Goal: Transaction & Acquisition: Book appointment/travel/reservation

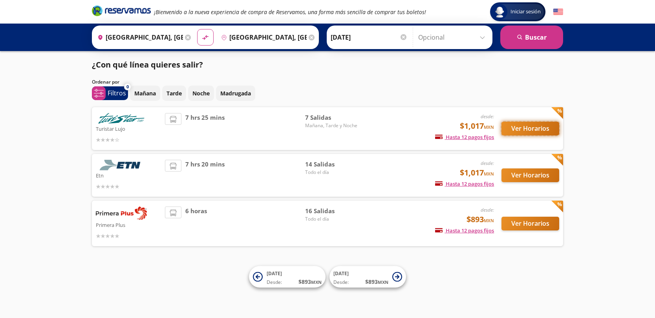
click at [519, 133] on button "Ver Horarios" at bounding box center [531, 129] width 58 height 14
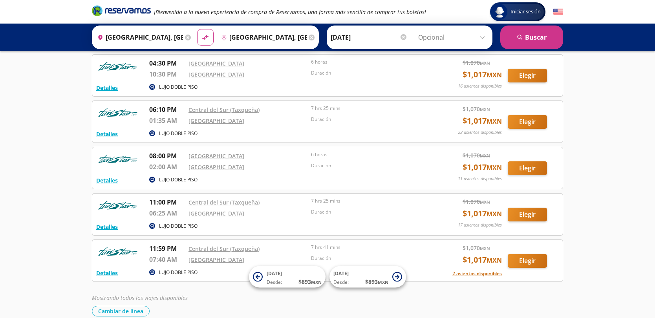
scroll to position [132, 0]
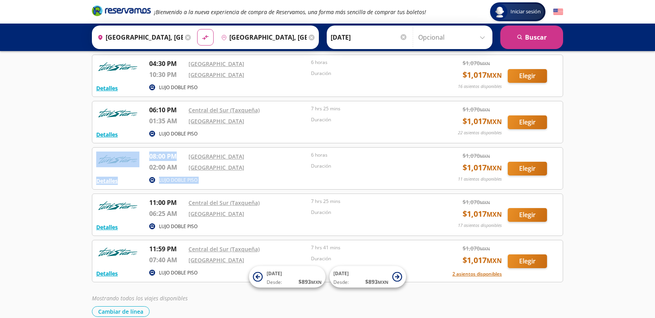
drag, startPoint x: 179, startPoint y: 157, endPoint x: 134, endPoint y: 153, distance: 45.7
click at [134, 153] on div "Detalles LUJO DOBLE PISO 08:00 PM [GEOGRAPHIC_DATA] 02:00 AM [GEOGRAPHIC_DATA] …" at bounding box center [327, 169] width 463 height 34
click at [207, 191] on div "Detalles LUJO DOBLE PISO 07:30 AM [GEOGRAPHIC_DATA] (Taxqueña) 02:55 PM [GEOGRA…" at bounding box center [327, 122] width 471 height 321
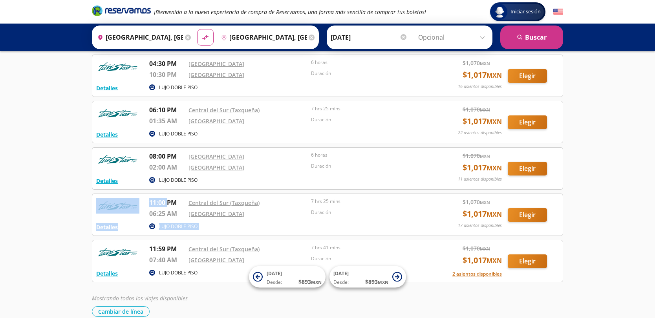
drag, startPoint x: 143, startPoint y: 203, endPoint x: 166, endPoint y: 203, distance: 23.2
click at [166, 203] on div "Detalles LUJO DOBLE PISO 11:00 PM [GEOGRAPHIC_DATA] (Taxqueña) 06:25 AM [GEOGRA…" at bounding box center [327, 215] width 463 height 34
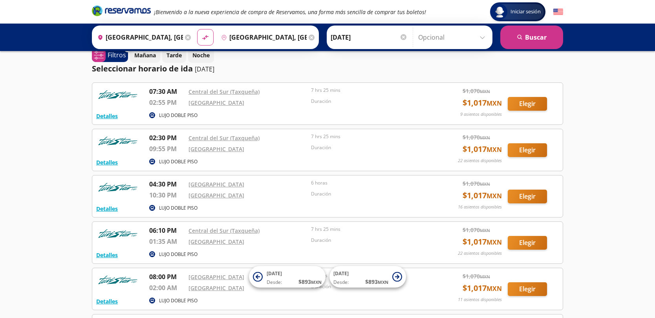
scroll to position [0, 0]
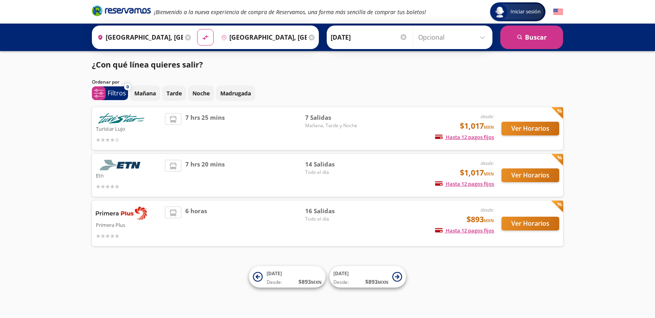
click at [251, 176] on div "7 hrs 20 mins" at bounding box center [235, 175] width 140 height 31
click at [522, 175] on button "Ver Horarios" at bounding box center [531, 176] width 58 height 14
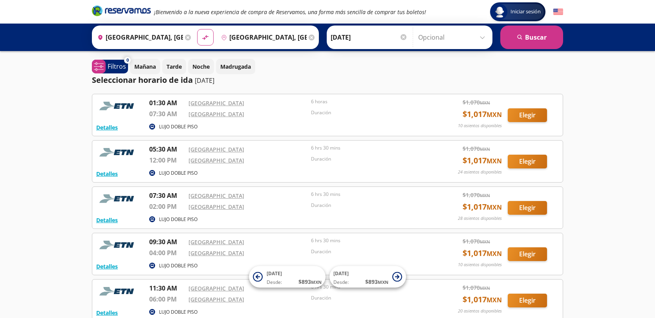
drag, startPoint x: 183, startPoint y: 150, endPoint x: 303, endPoint y: 158, distance: 120.1
click at [303, 158] on div "05:30 AM [GEOGRAPHIC_DATA] 12:00 PM Central [GEOGRAPHIC_DATA] 6 hrs 30 mins Dur…" at bounding box center [289, 156] width 280 height 23
click at [279, 158] on div "[GEOGRAPHIC_DATA]" at bounding box center [248, 160] width 119 height 9
drag, startPoint x: 279, startPoint y: 158, endPoint x: 151, endPoint y: 152, distance: 128.6
click at [151, 152] on div "05:30 AM [GEOGRAPHIC_DATA] 12:00 PM Central [GEOGRAPHIC_DATA] 6 hrs 30 mins Dur…" at bounding box center [289, 156] width 280 height 23
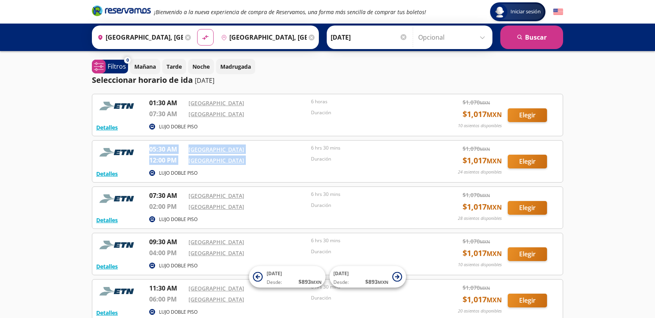
click at [152, 151] on p "05:30 AM" at bounding box center [166, 149] width 35 height 9
drag, startPoint x: 152, startPoint y: 151, endPoint x: 244, endPoint y: 149, distance: 91.5
click at [244, 149] on div "05:30 AM [GEOGRAPHIC_DATA] 12:00 PM Central [GEOGRAPHIC_DATA] 6 hrs 30 mins Dur…" at bounding box center [289, 156] width 280 height 23
click at [269, 166] on div "[GEOGRAPHIC_DATA]" at bounding box center [248, 162] width 119 height 12
drag, startPoint x: 315, startPoint y: 148, endPoint x: 353, endPoint y: 148, distance: 38.1
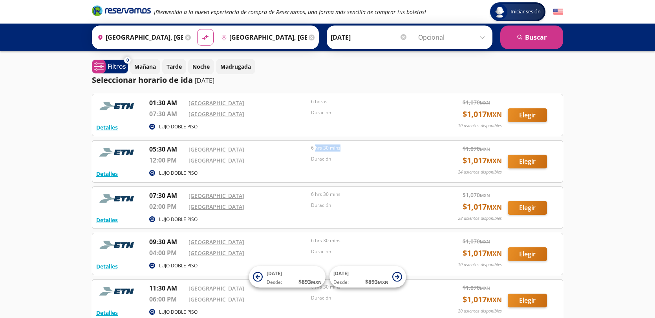
click at [353, 148] on p "6 hrs 30 mins" at bounding box center [370, 148] width 119 height 7
drag, startPoint x: 310, startPoint y: 155, endPoint x: 291, endPoint y: 161, distance: 20.0
click at [291, 161] on div "05:30 AM [GEOGRAPHIC_DATA] 12:00 PM Central [GEOGRAPHIC_DATA] 6 hrs 30 mins Dur…" at bounding box center [289, 156] width 280 height 23
drag, startPoint x: 334, startPoint y: 116, endPoint x: 291, endPoint y: 108, distance: 43.6
click at [291, 108] on div "01:30 AM [GEOGRAPHIC_DATA] 07:30 AM [GEOGRAPHIC_DATA] 6 horas Duración" at bounding box center [289, 109] width 280 height 23
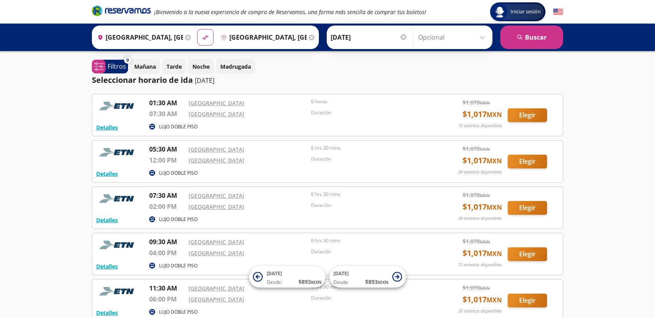
click at [306, 81] on div "Seleccionar horario de ida [DATE]" at bounding box center [327, 80] width 471 height 12
drag, startPoint x: 346, startPoint y: 152, endPoint x: 302, endPoint y: 148, distance: 44.2
click at [302, 148] on div "05:30 AM [GEOGRAPHIC_DATA] 12:00 PM Central [GEOGRAPHIC_DATA] 6 hrs 30 mins Dur…" at bounding box center [289, 156] width 280 height 23
click at [302, 148] on div "[GEOGRAPHIC_DATA]" at bounding box center [248, 149] width 119 height 9
drag, startPoint x: 302, startPoint y: 148, endPoint x: 335, endPoint y: 148, distance: 32.2
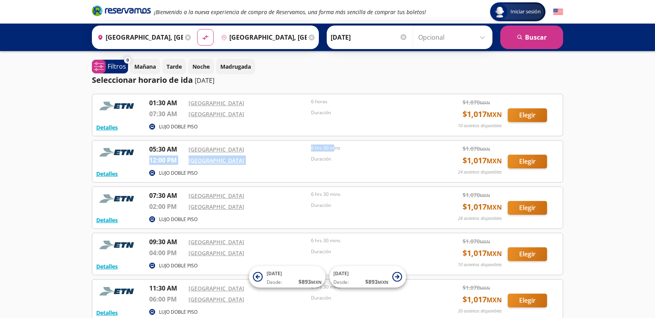
click at [335, 148] on div "05:30 AM [GEOGRAPHIC_DATA] 12:00 PM Central [GEOGRAPHIC_DATA] 6 hrs 30 mins Dur…" at bounding box center [289, 156] width 280 height 23
click at [355, 159] on p "Duración" at bounding box center [370, 159] width 119 height 7
drag, startPoint x: 351, startPoint y: 152, endPoint x: 310, endPoint y: 145, distance: 41.1
click at [310, 145] on div "05:30 AM [GEOGRAPHIC_DATA] 12:00 PM Central [GEOGRAPHIC_DATA] 6 hrs 30 mins Dur…" at bounding box center [289, 156] width 280 height 23
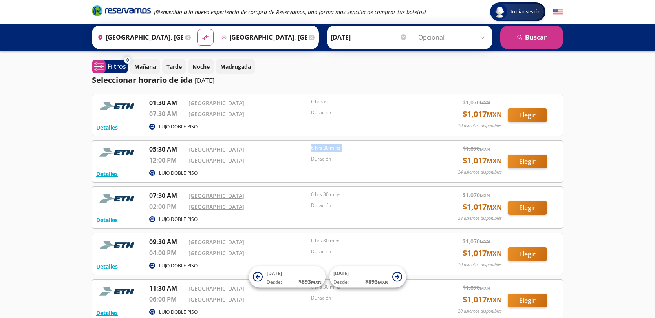
drag, startPoint x: 310, startPoint y: 145, endPoint x: 335, endPoint y: 155, distance: 26.4
click at [335, 155] on div "05:30 AM [GEOGRAPHIC_DATA] 12:00 PM Central [GEOGRAPHIC_DATA] 6 hrs 30 mins Dur…" at bounding box center [289, 156] width 280 height 23
click at [337, 148] on p "6 hrs 30 mins" at bounding box center [370, 148] width 119 height 7
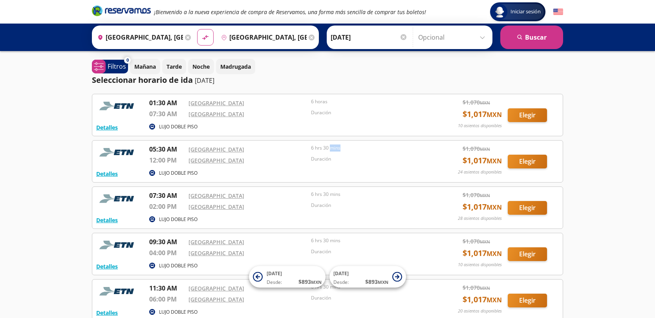
click at [337, 148] on p "6 hrs 30 mins" at bounding box center [370, 148] width 119 height 7
click at [332, 148] on p "6 hrs 30 mins" at bounding box center [370, 148] width 119 height 7
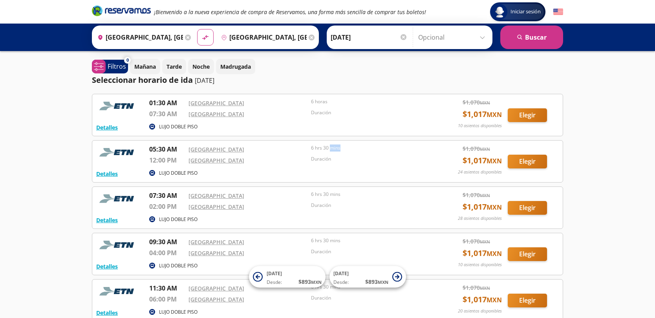
click at [332, 148] on p "6 hrs 30 mins" at bounding box center [370, 148] width 119 height 7
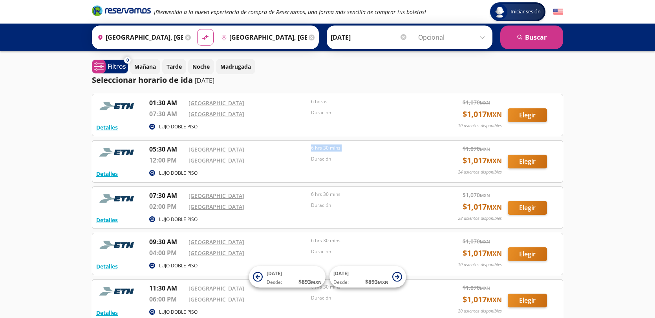
click at [325, 148] on p "6 hrs 30 mins" at bounding box center [370, 148] width 119 height 7
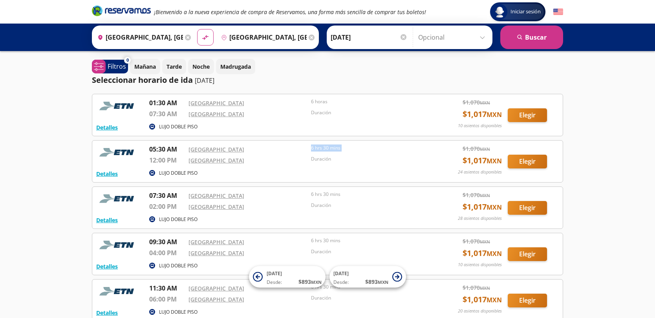
click at [325, 148] on p "6 hrs 30 mins" at bounding box center [370, 148] width 119 height 7
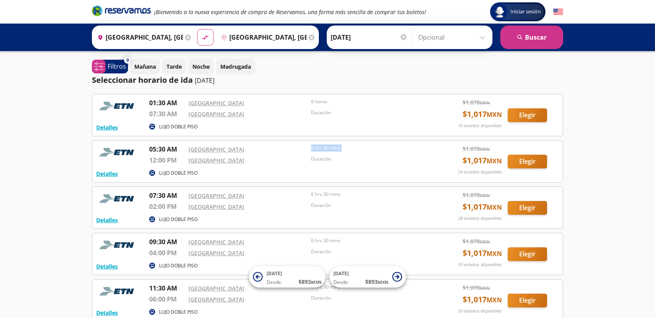
click at [325, 148] on p "6 hrs 30 mins" at bounding box center [370, 148] width 119 height 7
click at [562, 150] on div "Detalles LUJO DOBLE PISO 05:30 AM [GEOGRAPHIC_DATA] 12:00 PM [GEOGRAPHIC_DATA] …" at bounding box center [327, 161] width 471 height 42
click at [581, 156] on div "Iniciar sesión Iniciar sesión ¡Bienvenido a la nueva experiencia de compra de R…" at bounding box center [327, 313] width 655 height 627
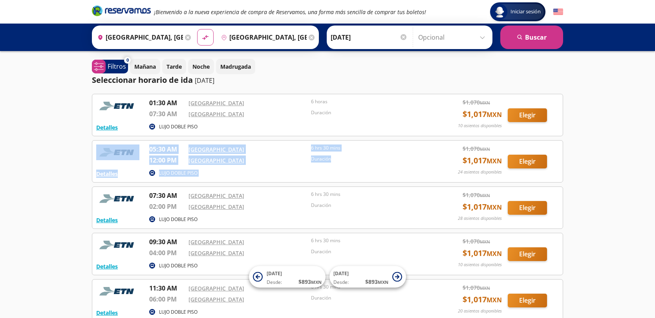
drag, startPoint x: 348, startPoint y: 162, endPoint x: 58, endPoint y: 142, distance: 290.6
click at [58, 142] on div "Iniciar sesión Iniciar sesión ¡Bienvenido a la nueva experiencia de compra de R…" at bounding box center [327, 313] width 655 height 627
